Goal: Check status

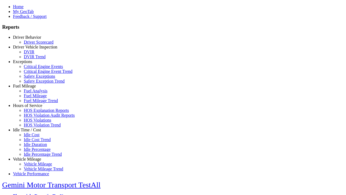
click at [31, 39] on link "Driver Behavior" at bounding box center [27, 37] width 28 height 5
click at [35, 44] on link "Driver Scorecard" at bounding box center [39, 41] width 30 height 5
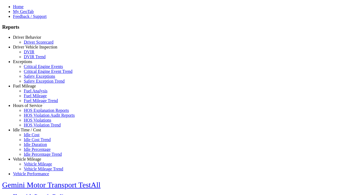
scroll to position [241, 0]
